Goal: Task Accomplishment & Management: Manage account settings

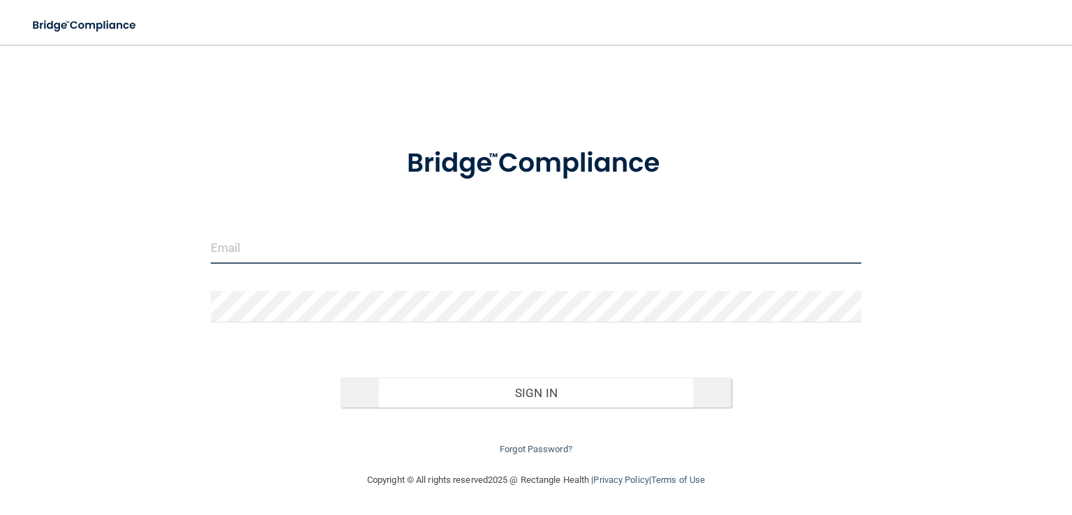
type input "[EMAIL_ADDRESS][DOMAIN_NAME]"
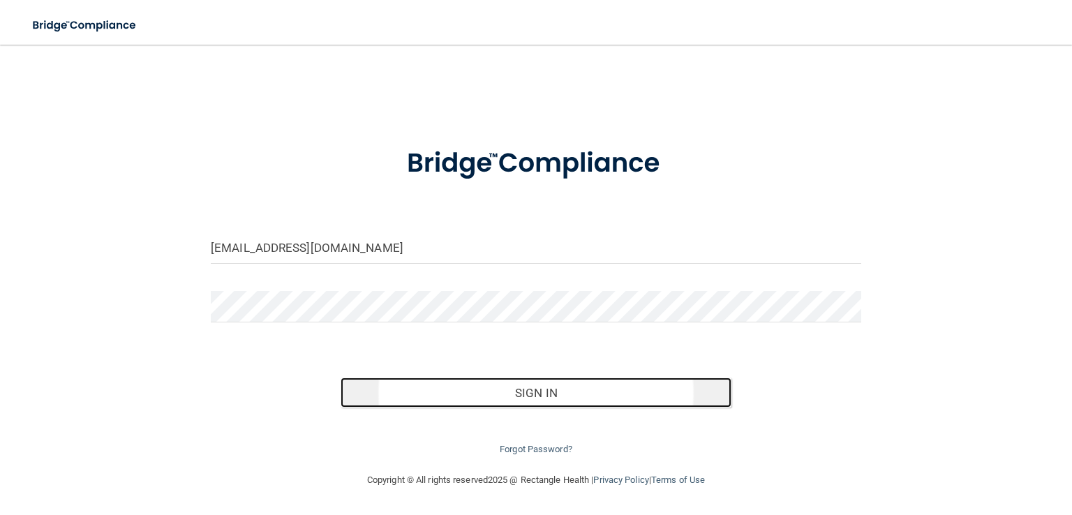
click at [500, 395] on button "Sign In" at bounding box center [535, 392] width 390 height 31
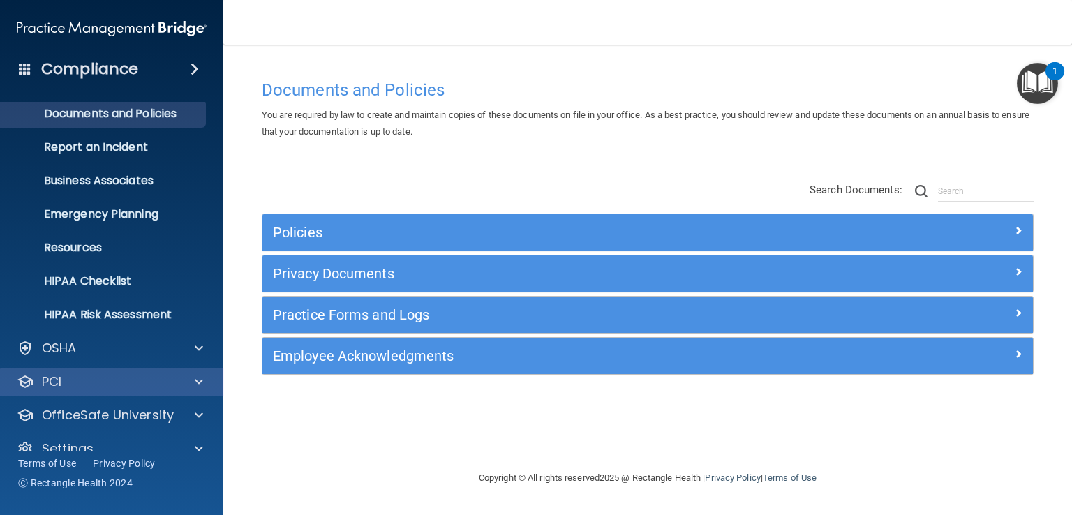
scroll to position [64, 0]
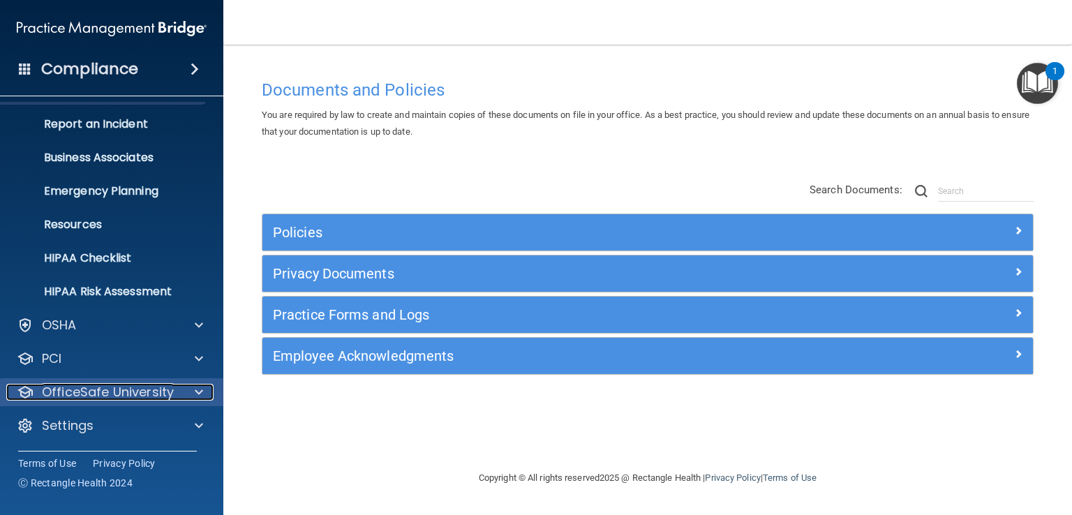
click at [193, 386] on div at bounding box center [196, 392] width 35 height 17
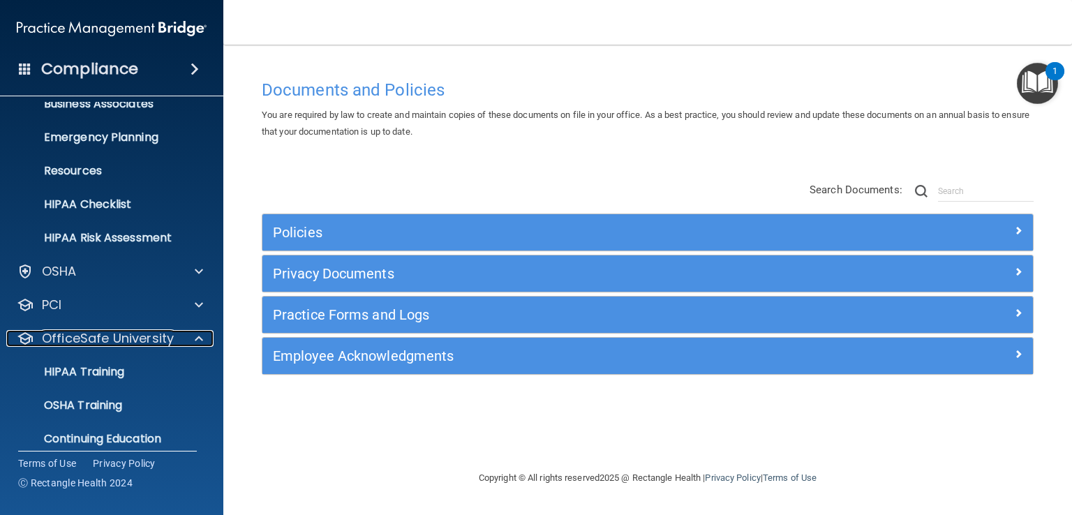
scroll to position [165, 0]
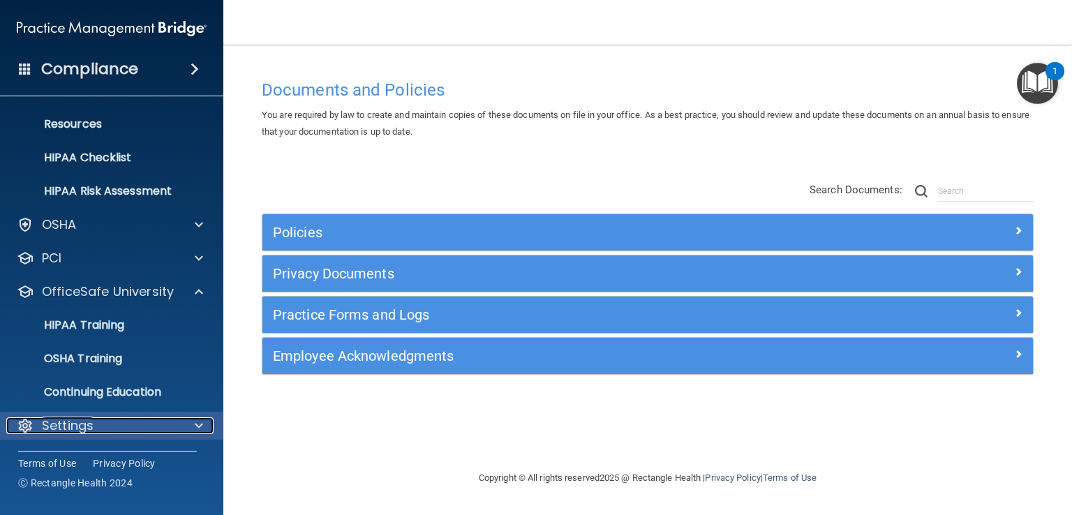
click at [153, 430] on div "Settings" at bounding box center [92, 425] width 173 height 17
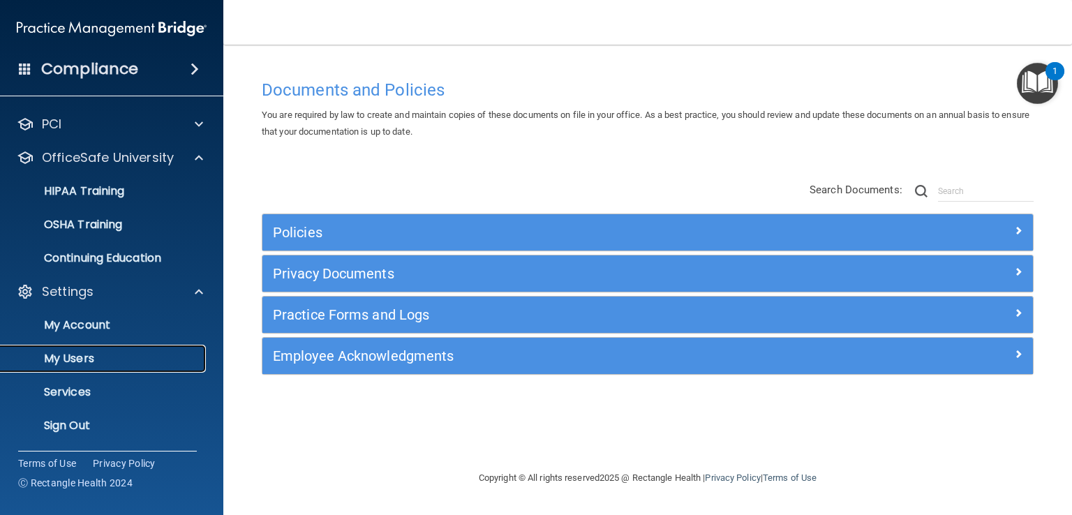
click at [123, 358] on p "My Users" at bounding box center [104, 359] width 190 height 14
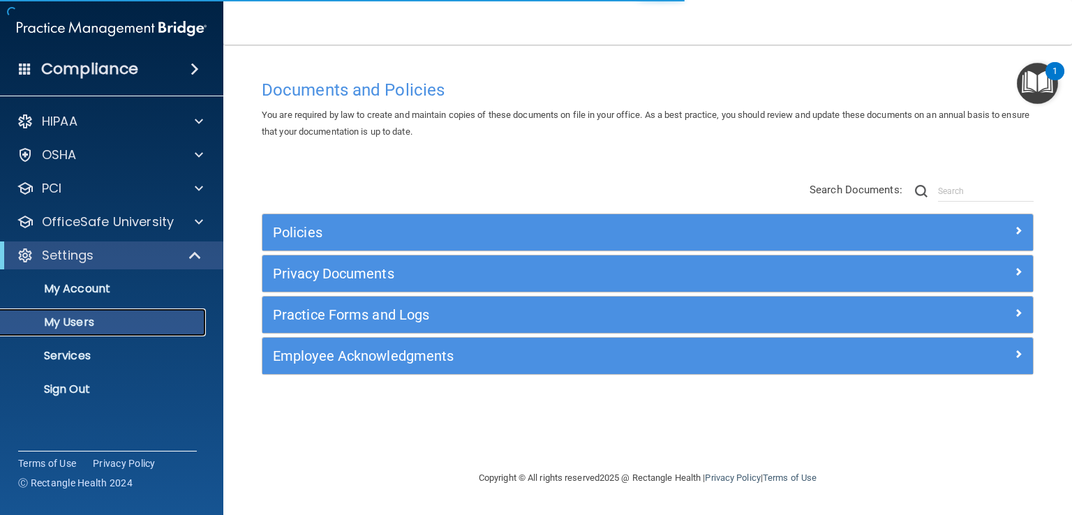
select select "20"
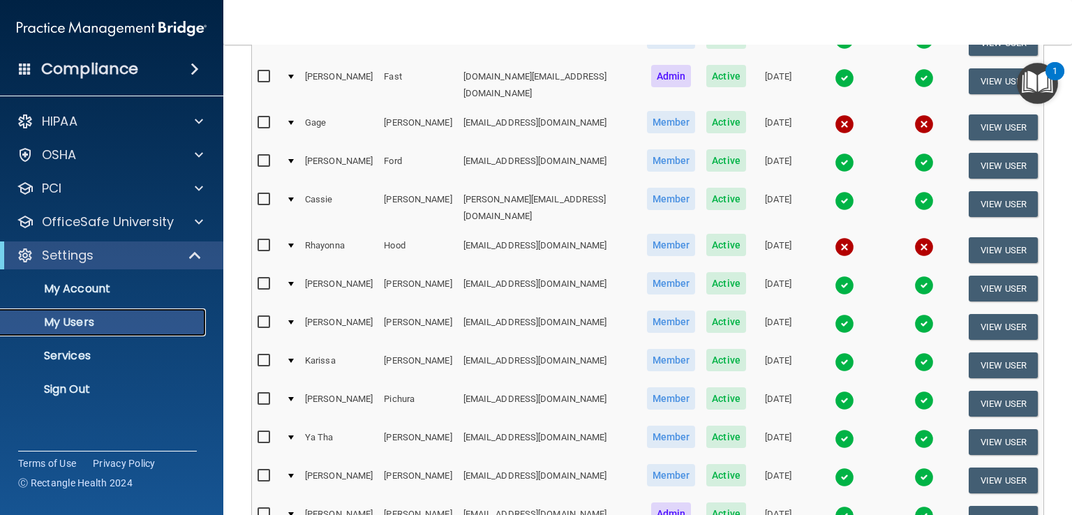
scroll to position [279, 0]
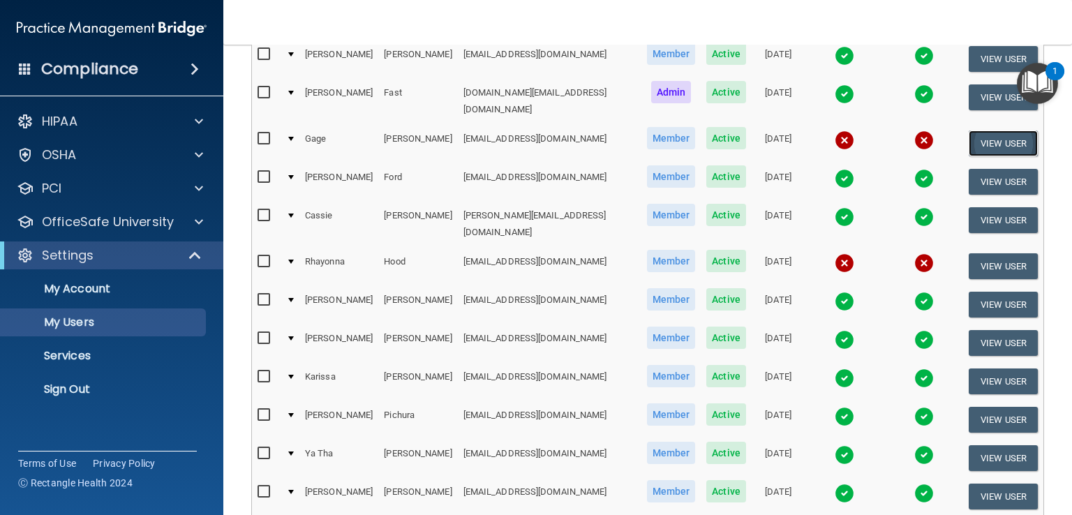
click at [979, 131] on button "View User" at bounding box center [1002, 143] width 69 height 26
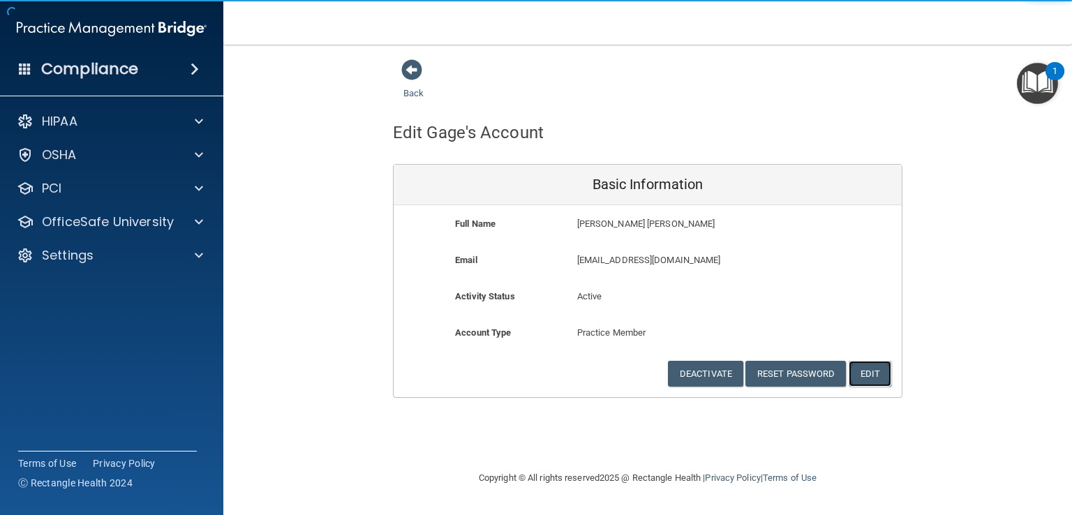
click at [873, 369] on button "Edit" at bounding box center [869, 374] width 43 height 26
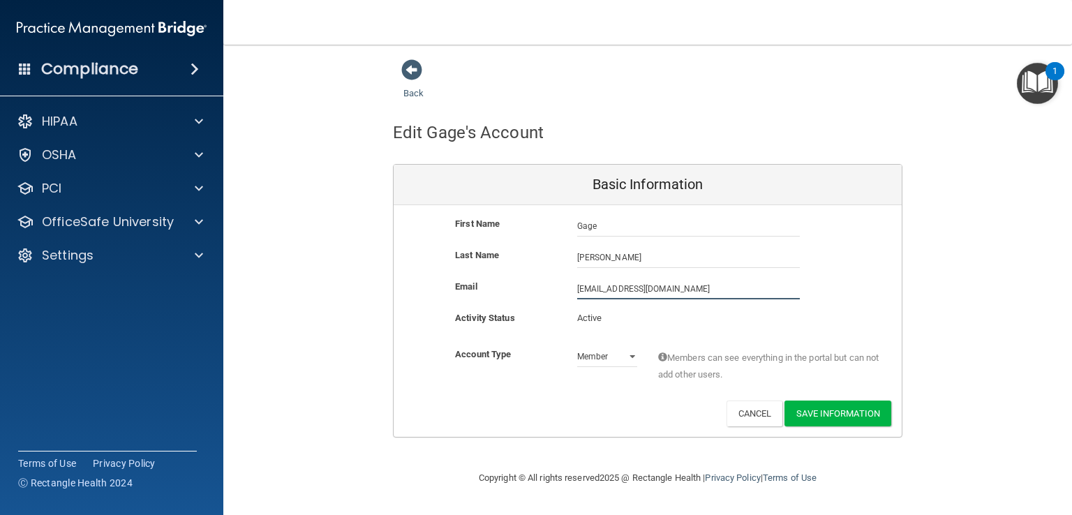
drag, startPoint x: 675, startPoint y: 291, endPoint x: 488, endPoint y: 299, distance: 187.1
click at [488, 299] on div "Email [EMAIL_ADDRESS][DOMAIN_NAME] [EMAIL_ADDRESS][DOMAIN_NAME]" at bounding box center [647, 288] width 508 height 21
type input "[PERSON_NAME][EMAIL_ADDRESS][DOMAIN_NAME]"
click at [415, 75] on span at bounding box center [411, 69] width 21 height 21
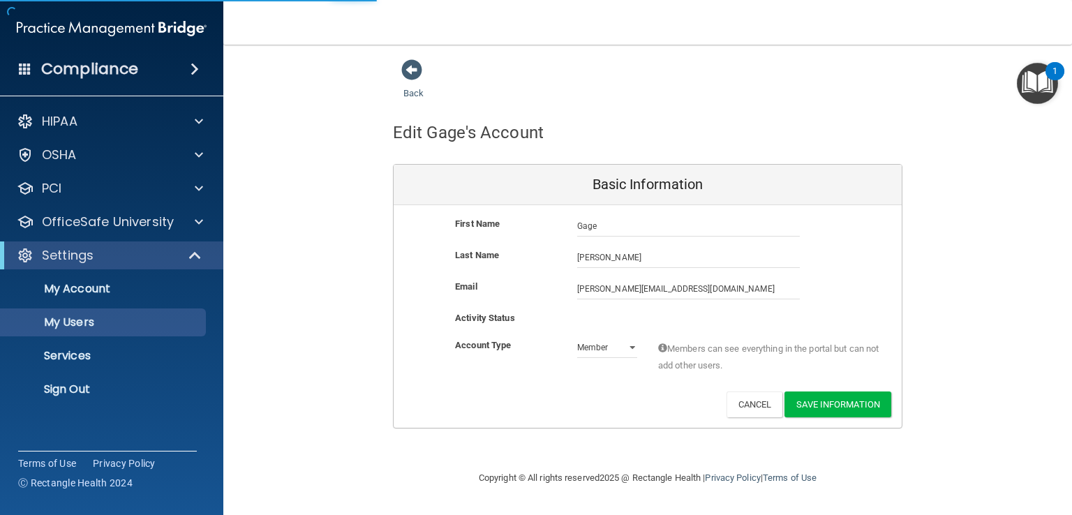
select select "20"
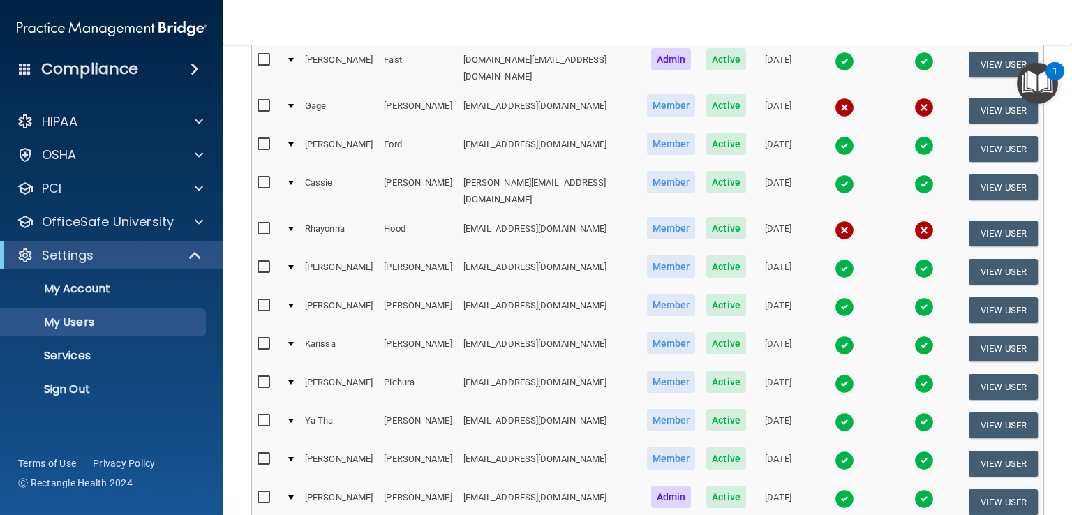
scroll to position [279, 0]
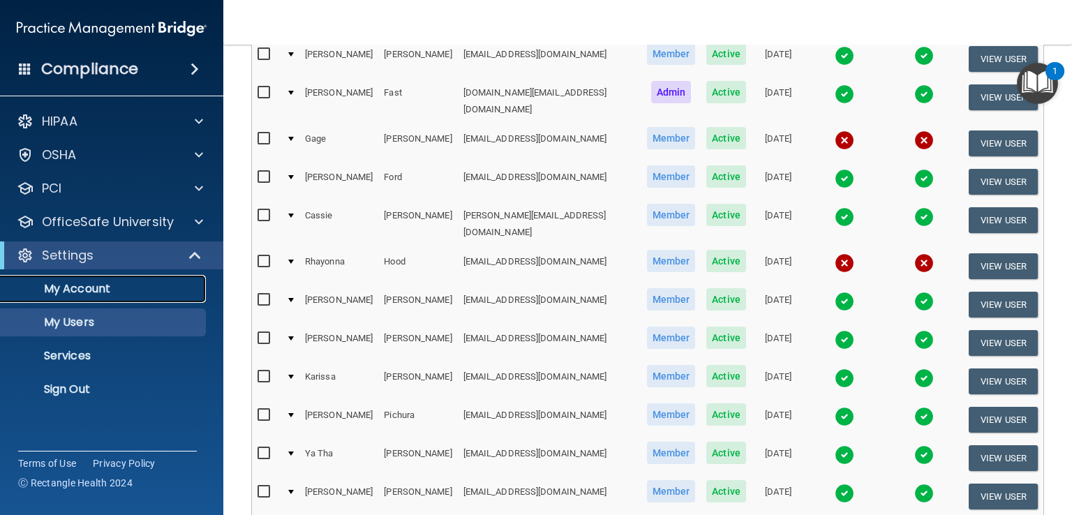
click at [140, 290] on p "My Account" at bounding box center [104, 289] width 190 height 14
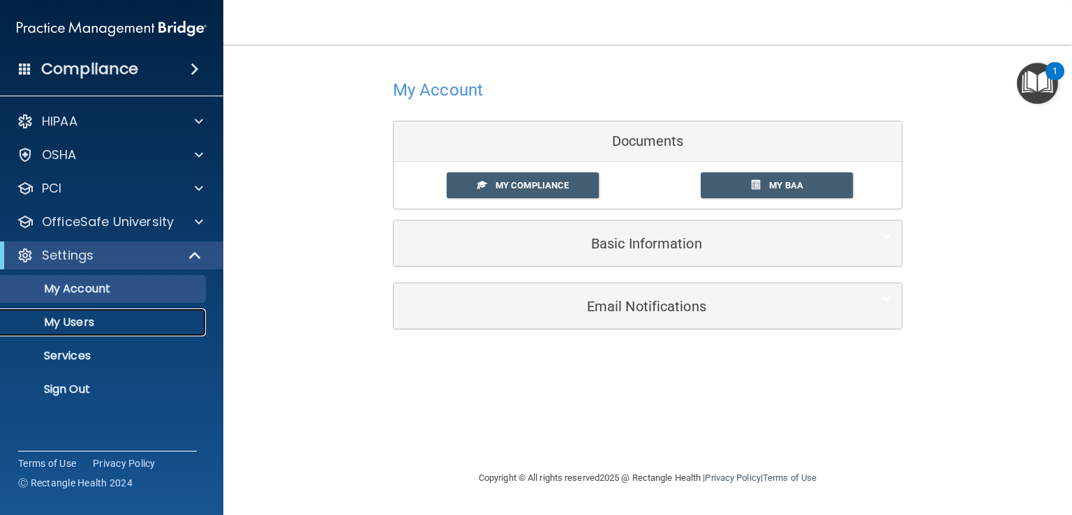
click at [79, 315] on p "My Users" at bounding box center [104, 322] width 190 height 14
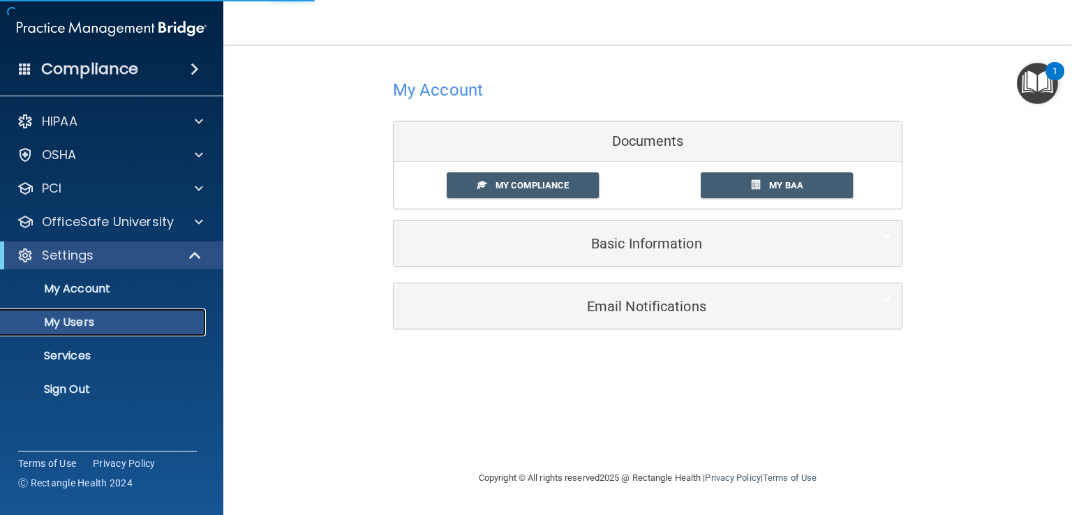
select select "20"
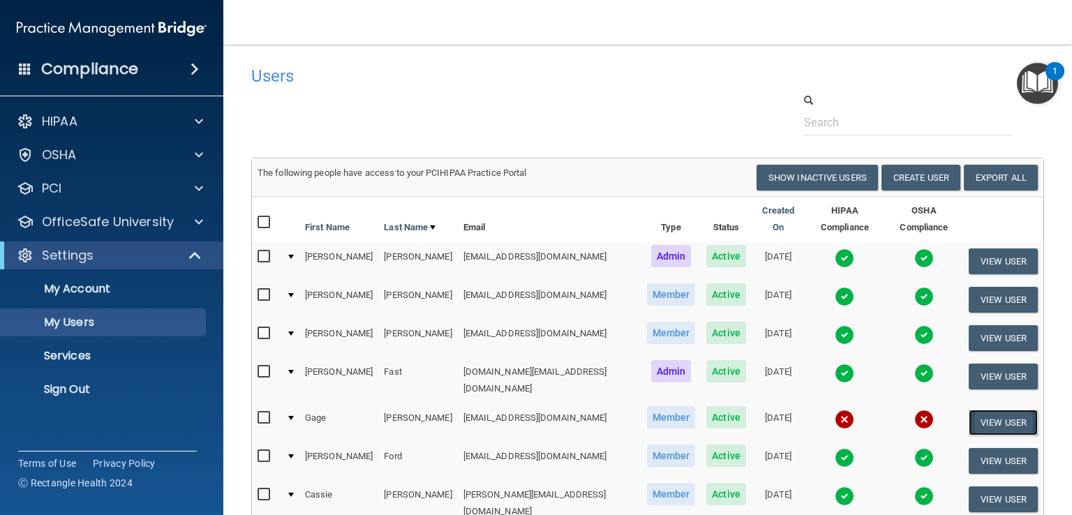
click at [996, 410] on button "View User" at bounding box center [1002, 423] width 69 height 26
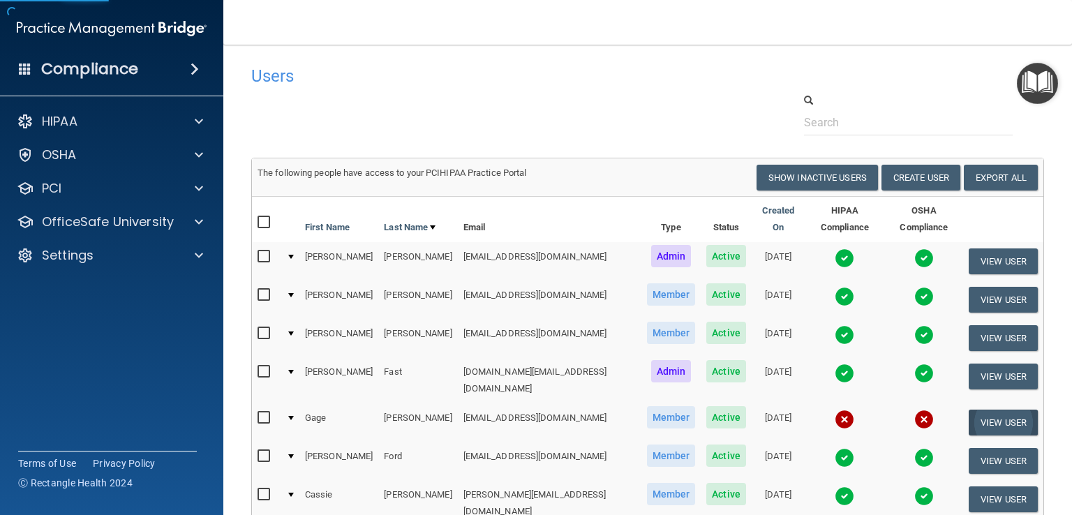
select select "practice_member"
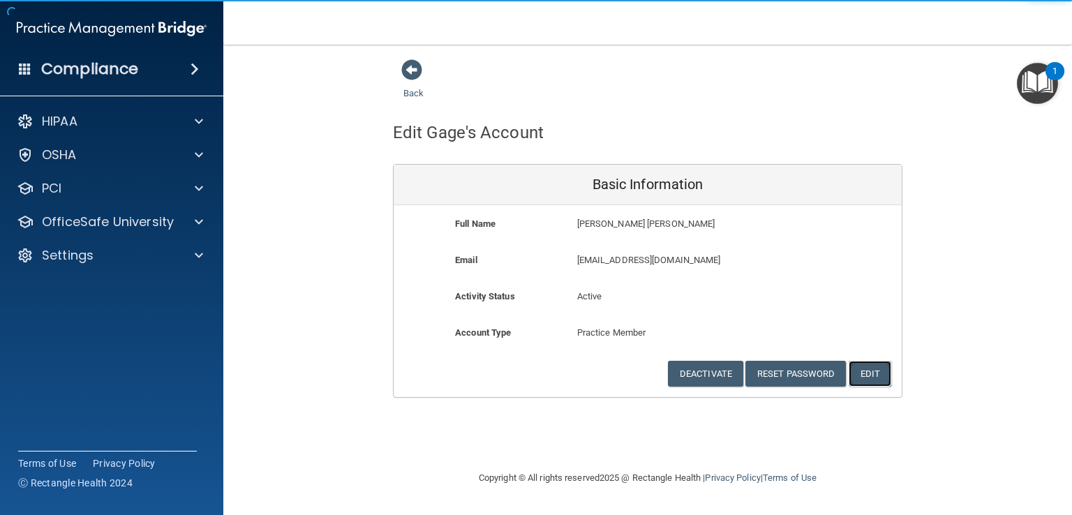
click at [869, 370] on button "Edit" at bounding box center [869, 374] width 43 height 26
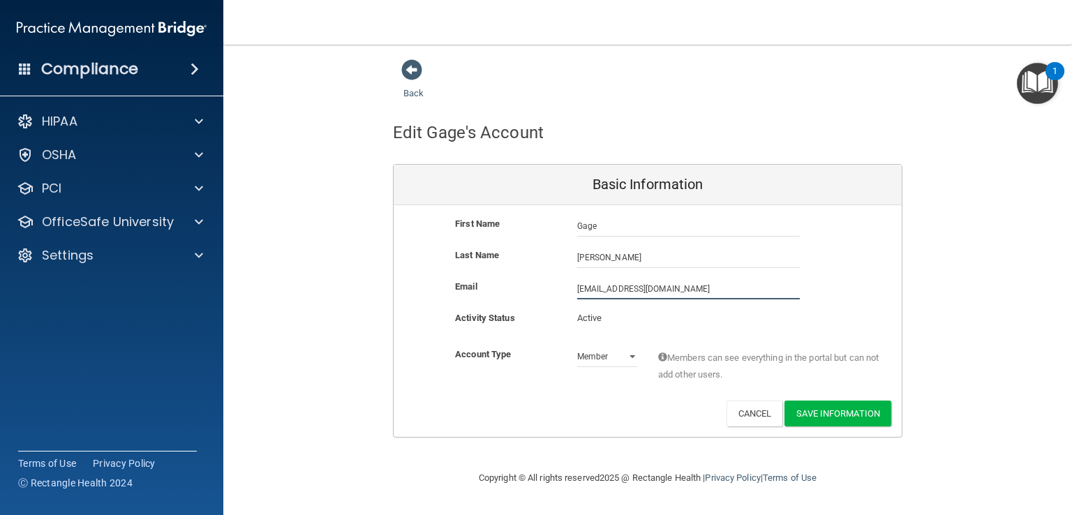
drag, startPoint x: 691, startPoint y: 285, endPoint x: 540, endPoint y: 288, distance: 150.7
click at [540, 288] on div "Email [EMAIL_ADDRESS][DOMAIN_NAME] [EMAIL_ADDRESS][DOMAIN_NAME]" at bounding box center [647, 288] width 508 height 21
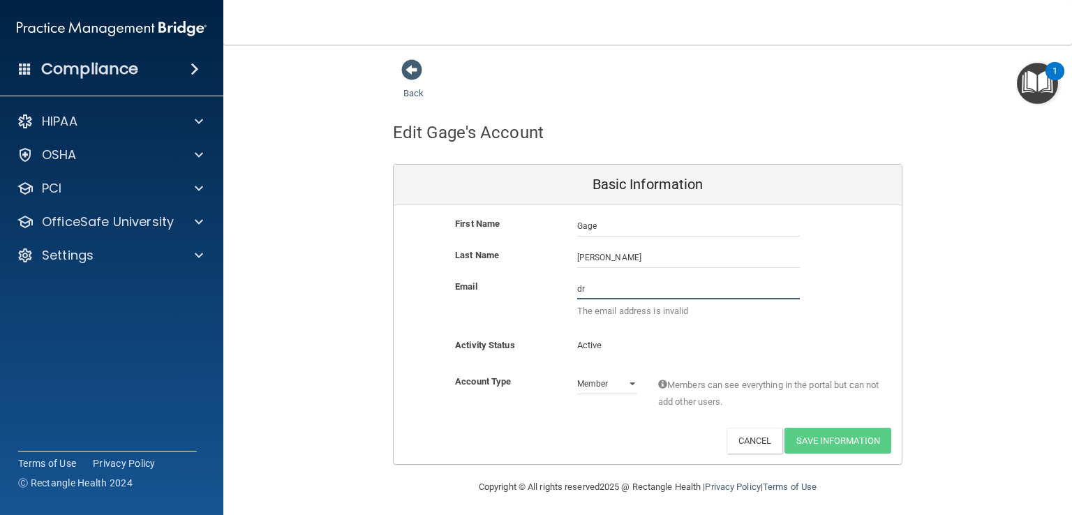
type input "[PERSON_NAME][EMAIL_ADDRESS][DOMAIN_NAME]"
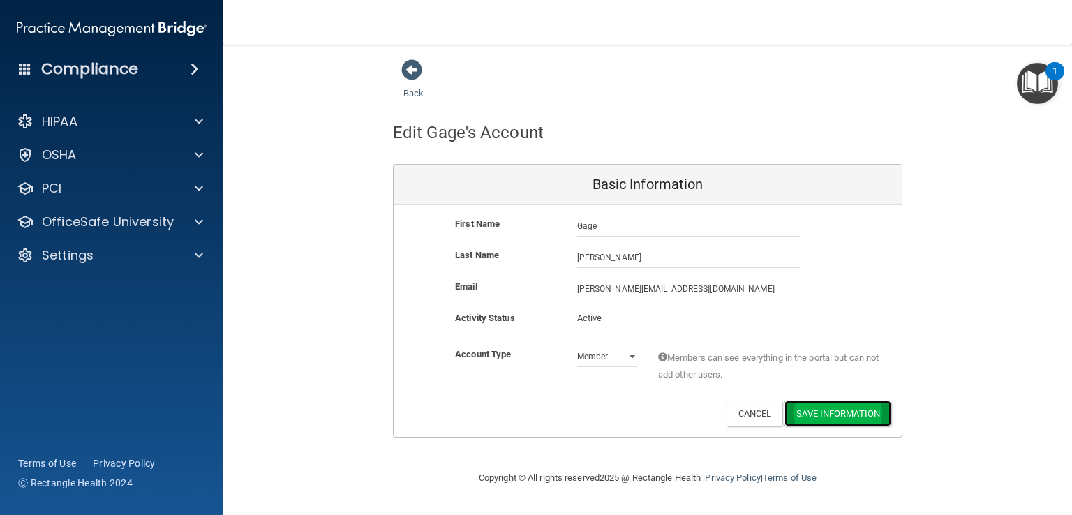
click at [819, 416] on button "Save Information" at bounding box center [837, 413] width 107 height 26
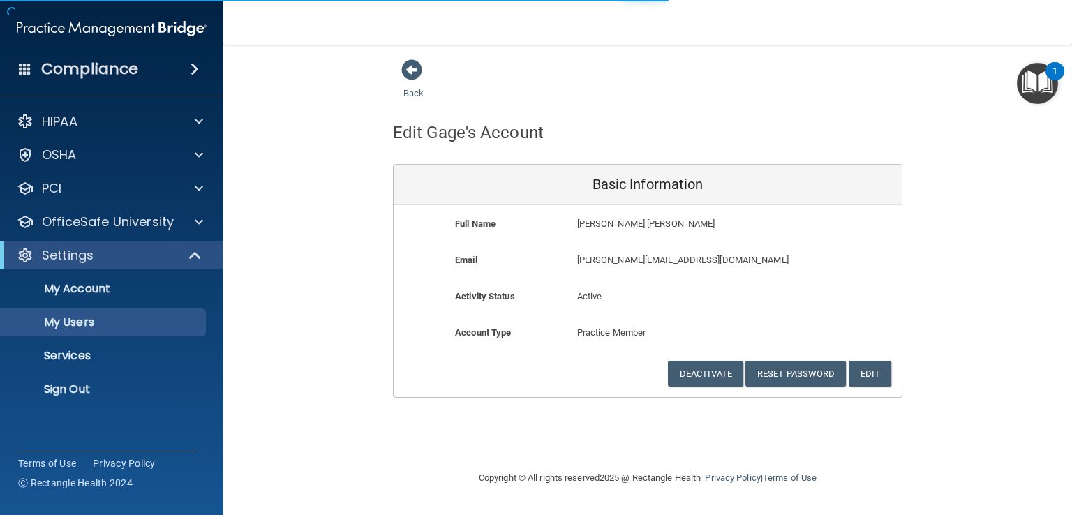
select select "20"
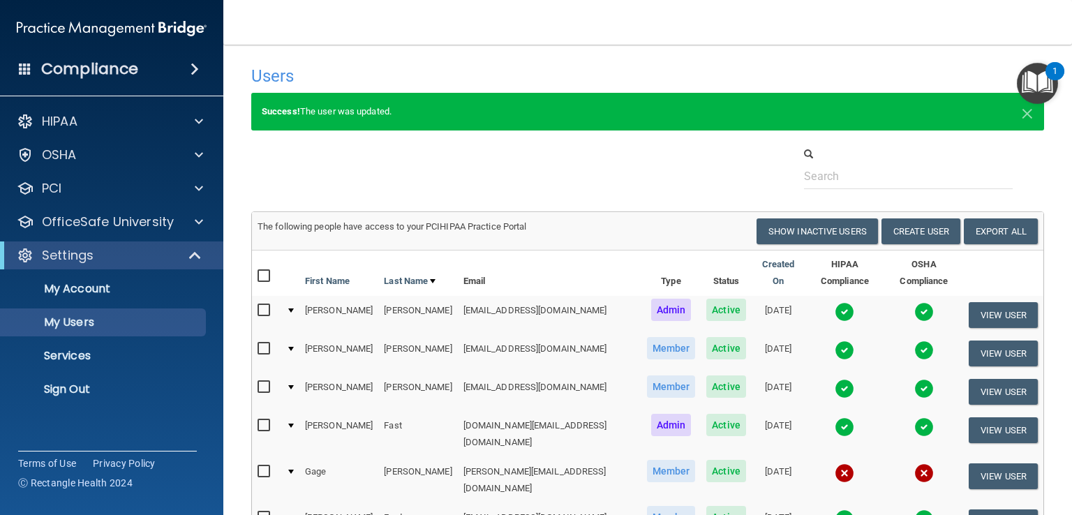
drag, startPoint x: 261, startPoint y: 447, endPoint x: 273, endPoint y: 447, distance: 12.6
click at [261, 466] on input "checkbox" at bounding box center [265, 471] width 16 height 11
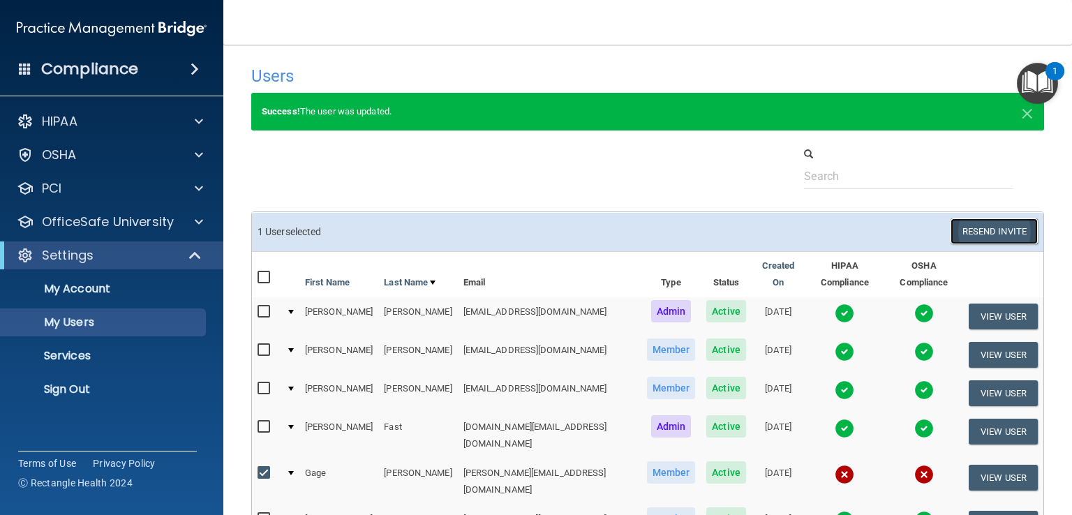
click at [986, 232] on button "Resend Invite" at bounding box center [993, 231] width 87 height 26
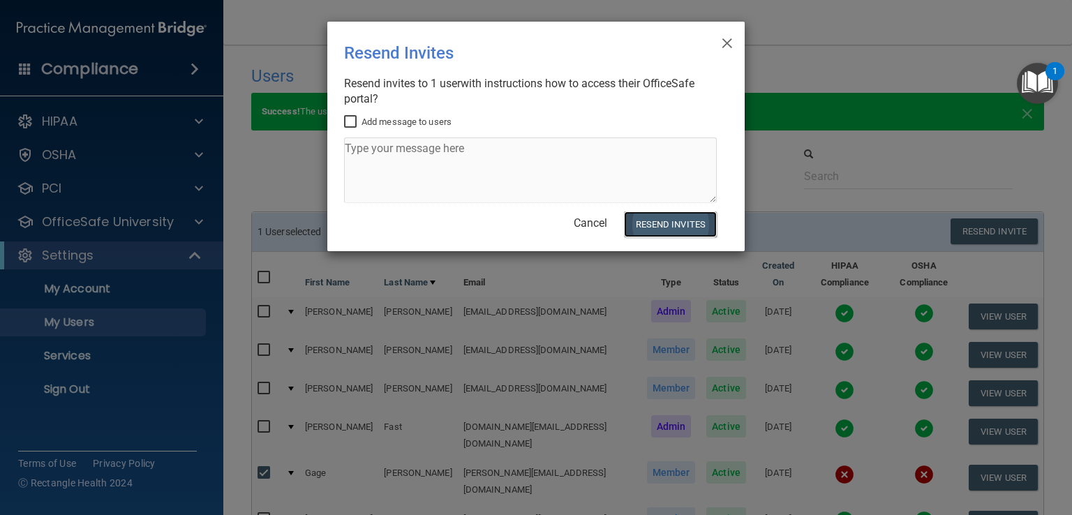
click at [646, 231] on button "Resend Invites" at bounding box center [670, 224] width 93 height 26
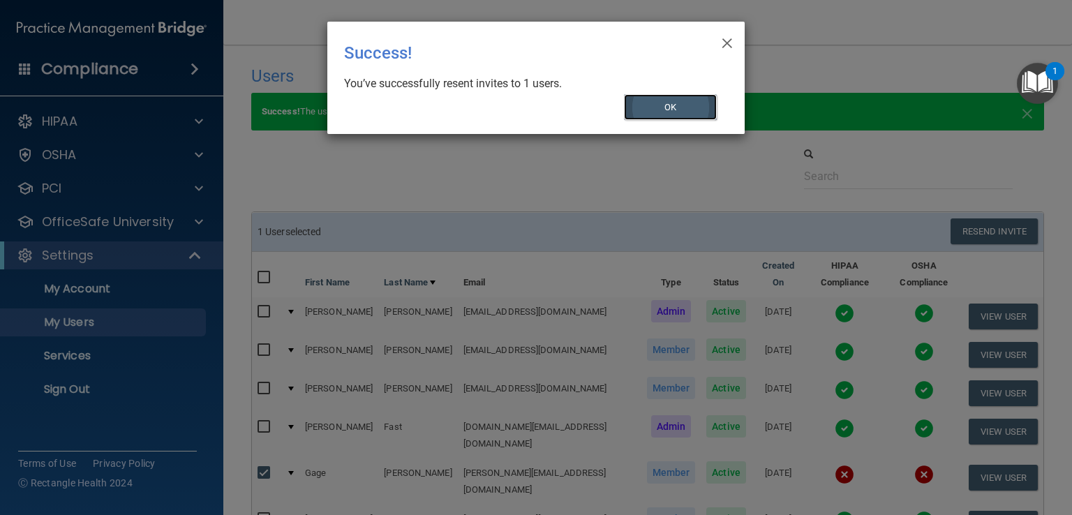
click at [665, 114] on button "OK" at bounding box center [670, 107] width 93 height 26
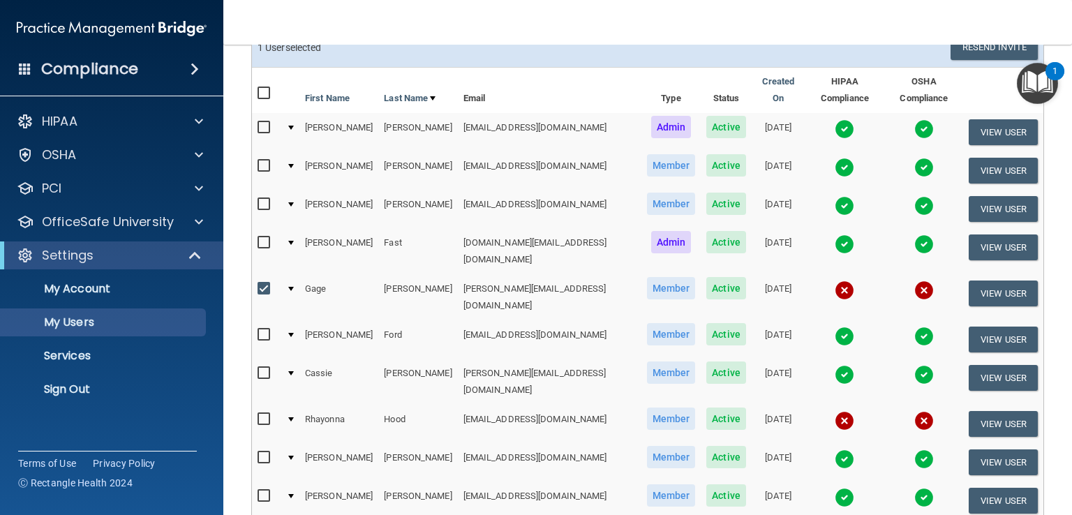
scroll to position [140, 0]
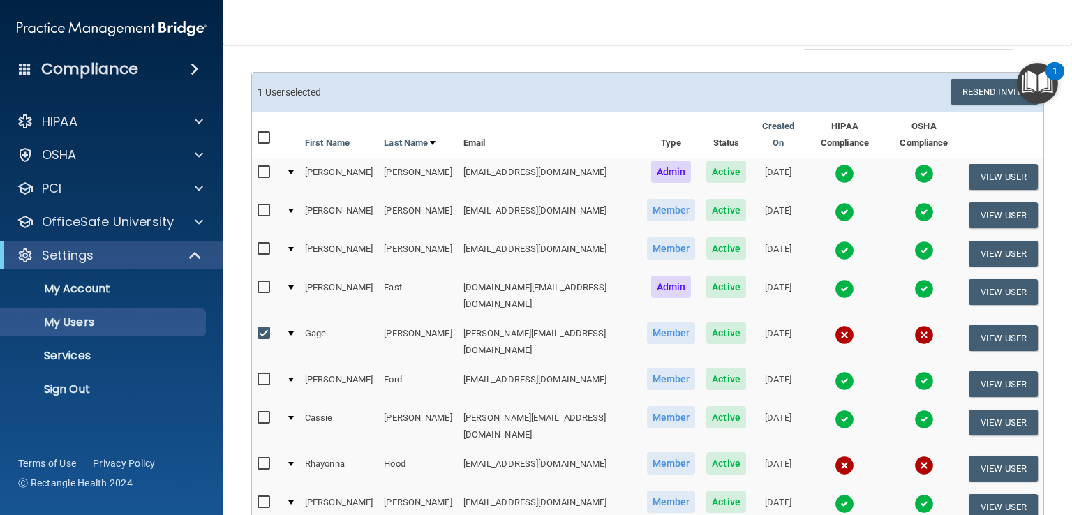
click at [258, 328] on input "checkbox" at bounding box center [265, 333] width 16 height 11
checkbox input "false"
